Goal: Transaction & Acquisition: Purchase product/service

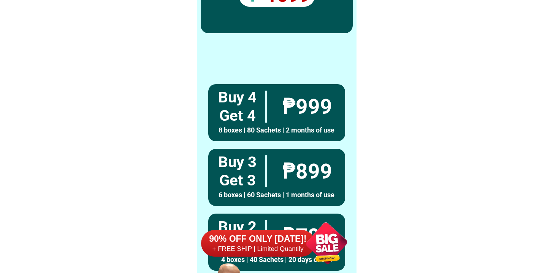
scroll to position [5911, 0]
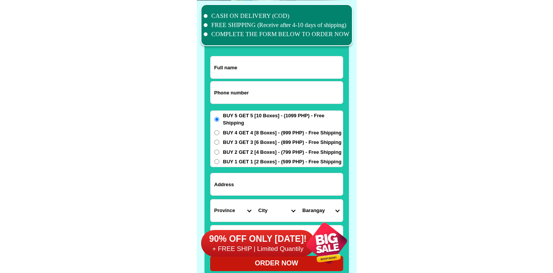
click at [244, 82] on input "Input phone_number" at bounding box center [277, 92] width 132 height 22
paste input "9317390969"
click at [212, 94] on input "9317390969" at bounding box center [277, 92] width 132 height 22
type input "09317390969"
click at [250, 70] on input "Input full_name" at bounding box center [277, 67] width 132 height 22
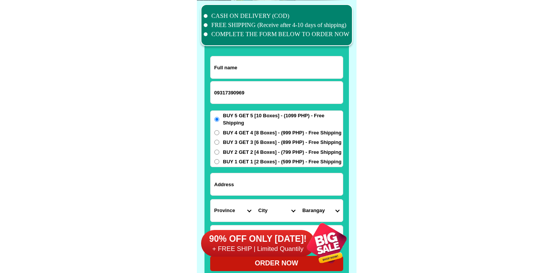
paste input "Kasauna [PERSON_NAME]. Order po Ako.5.Boxes"
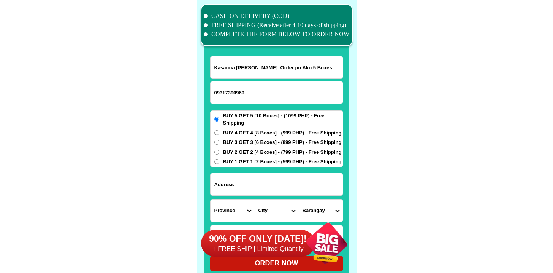
type input "Kasauna [PERSON_NAME]. Order po Ako.5.Boxes"
click at [229, 186] on input "Input address" at bounding box center [277, 184] width 132 height 22
paste input "Calumpang General-[GEOGRAPHIC_DATA]-city [GEOGRAPHIC_DATA]-[GEOGRAPHIC_DATA]"
type input "Calumpang General-[GEOGRAPHIC_DATA]-city [GEOGRAPHIC_DATA]-[GEOGRAPHIC_DATA]"
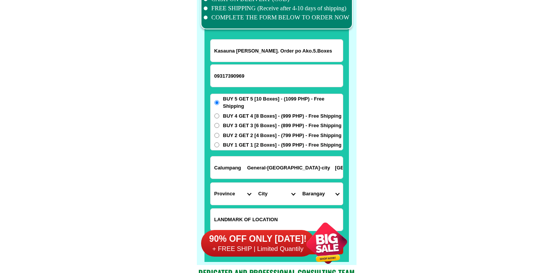
scroll to position [5936, 0]
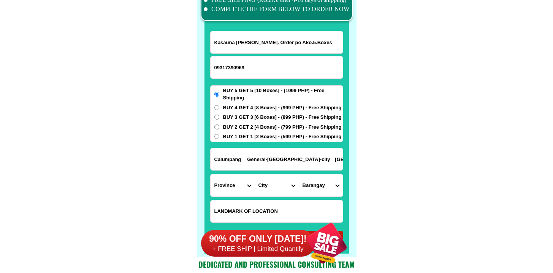
click at [247, 210] on input "Input LANDMARKOFLOCATION" at bounding box center [277, 211] width 132 height 22
paste input "PRK.UPPER ACHARON.LOTE CALUMPANG"
type input "PRK.UPPER ACHARON.LOTE CALUMPANG"
click at [230, 185] on select "Province [GEOGRAPHIC_DATA] [GEOGRAPHIC_DATA] [GEOGRAPHIC_DATA] [GEOGRAPHIC_DATA…" at bounding box center [233, 185] width 44 height 22
select select "63_995"
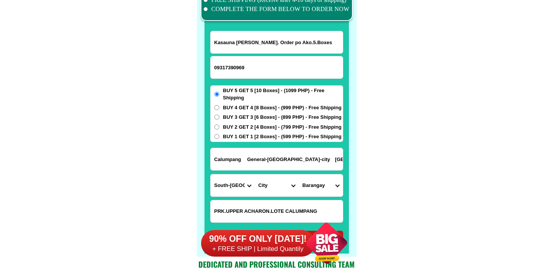
click at [211, 174] on select "Province [GEOGRAPHIC_DATA] [GEOGRAPHIC_DATA] [GEOGRAPHIC_DATA] [GEOGRAPHIC_DATA…" at bounding box center [233, 185] width 44 height 22
click at [275, 181] on select "City" at bounding box center [277, 185] width 44 height 22
select select "63_9951169"
click at [255, 174] on select "City General-[GEOGRAPHIC_DATA]-city [GEOGRAPHIC_DATA]-[GEOGRAPHIC_DATA]-[GEOGRA…" at bounding box center [277, 185] width 44 height 22
click at [332, 194] on select "Barangay" at bounding box center [321, 185] width 44 height 22
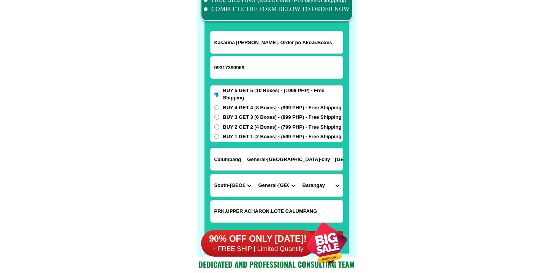
select select "63_99511692359"
click at [299, 174] on select "Barangay Apopong Baluan Batomelong [GEOGRAPHIC_DATA] [GEOGRAPHIC_DATA] [GEOGRAP…" at bounding box center [321, 185] width 44 height 22
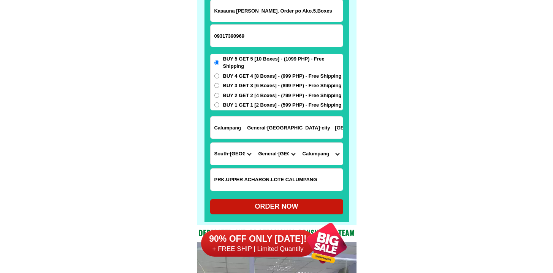
scroll to position [5968, 0]
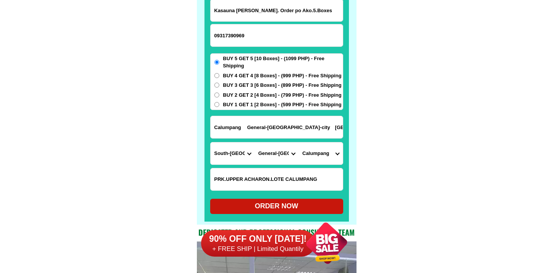
click at [264, 206] on div "ORDER NOW" at bounding box center [276, 206] width 133 height 10
radio input "true"
